Goal: Task Accomplishment & Management: Use online tool/utility

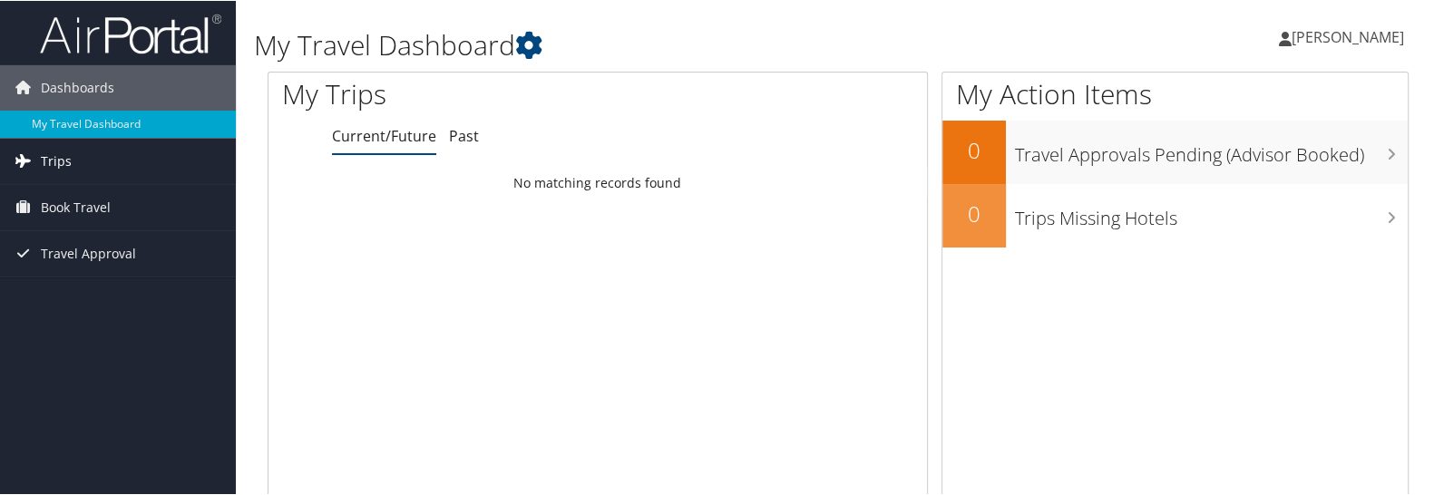
click at [72, 156] on link "Trips" at bounding box center [118, 160] width 236 height 45
click at [69, 292] on span "Book Travel" at bounding box center [76, 288] width 70 height 45
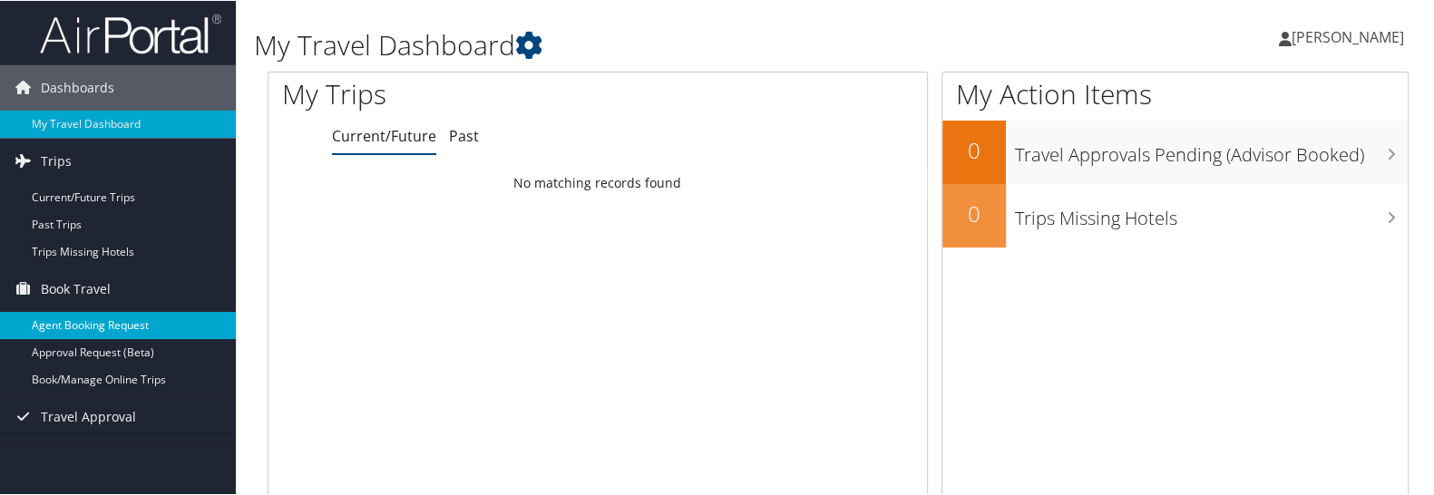
click at [87, 331] on link "Agent Booking Request" at bounding box center [118, 324] width 236 height 27
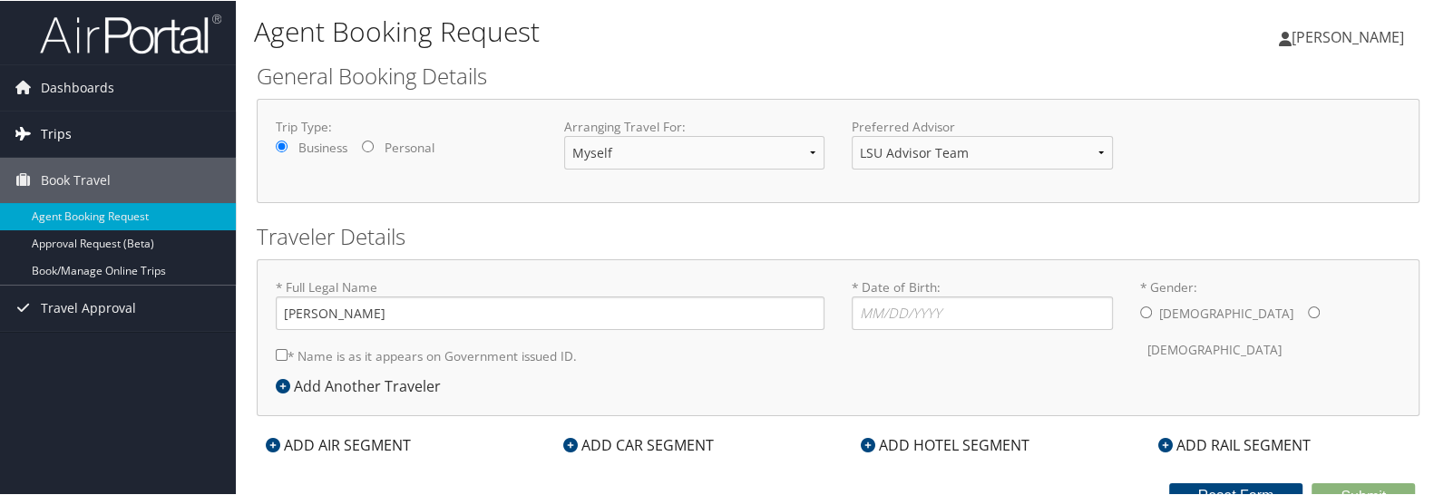
click at [73, 128] on link "Trips" at bounding box center [118, 133] width 236 height 45
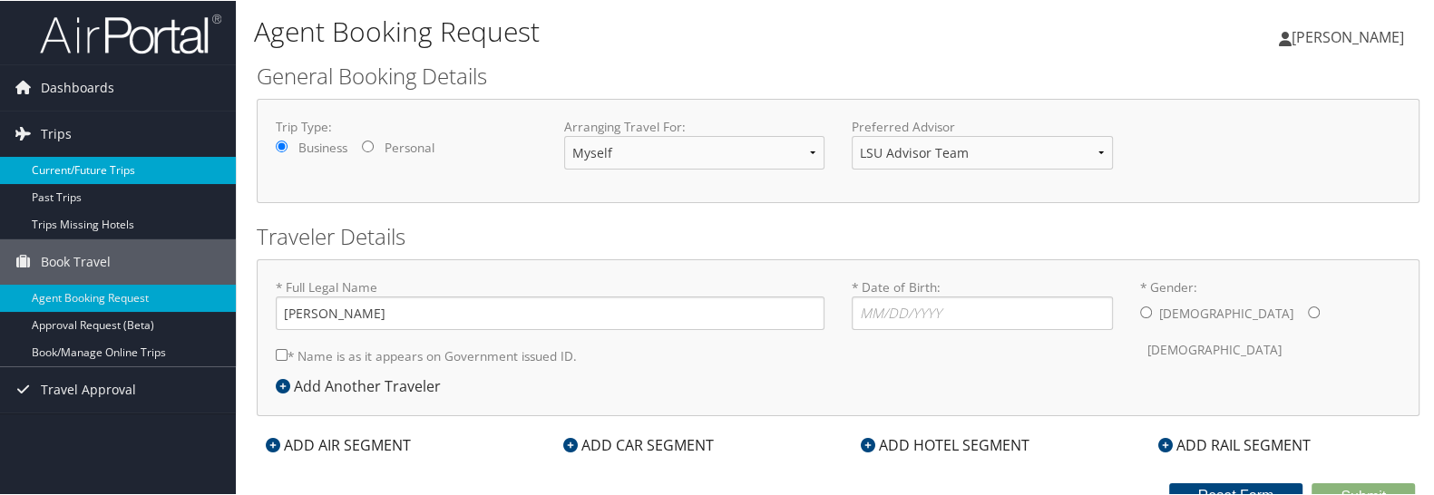
click at [64, 161] on link "Current/Future Trips" at bounding box center [118, 169] width 236 height 27
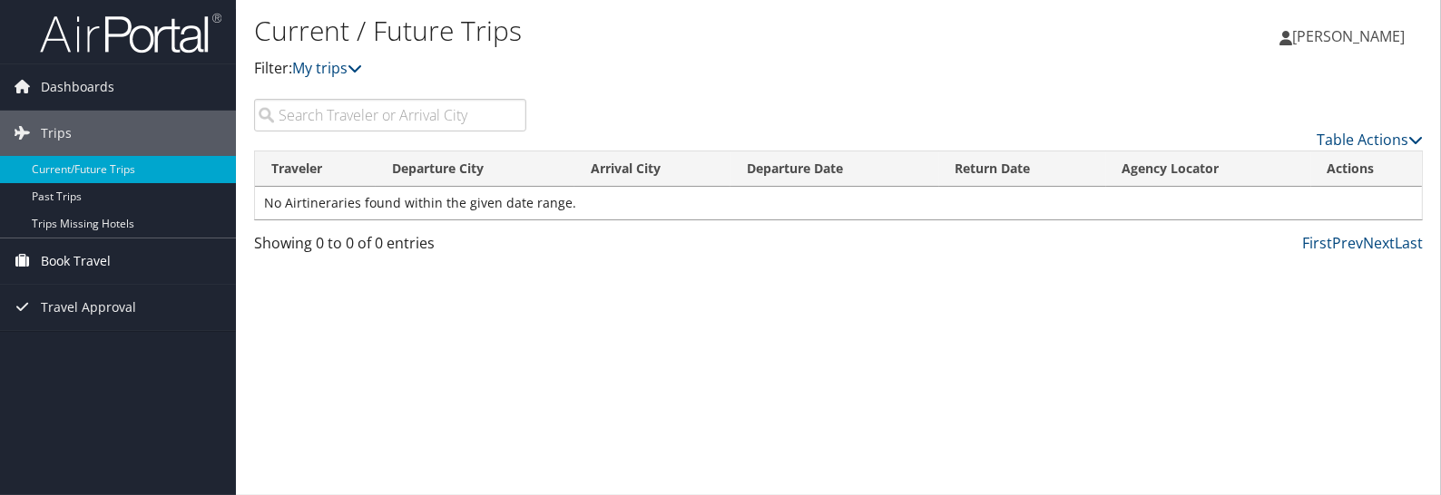
click at [64, 256] on span "Book Travel" at bounding box center [76, 261] width 70 height 45
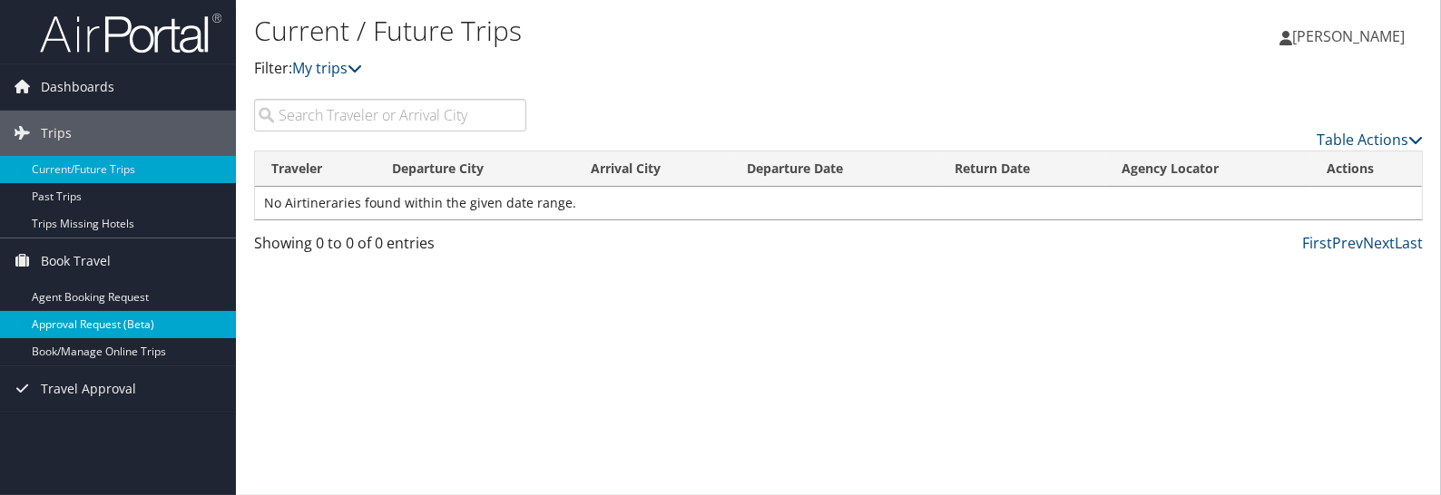
click at [87, 330] on link "Approval Request (Beta)" at bounding box center [118, 324] width 236 height 27
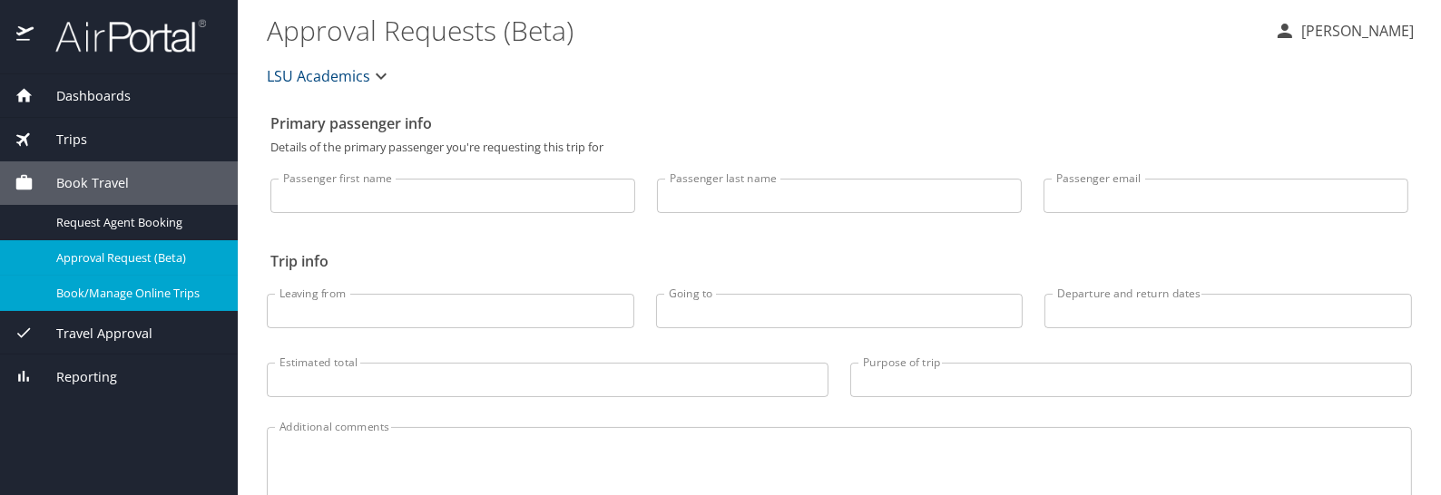
click at [138, 300] on span "Book/Manage Online Trips" at bounding box center [136, 293] width 160 height 17
